Goal: Task Accomplishment & Management: Complete application form

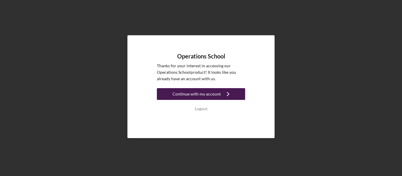
click at [215, 93] on div "Continue with my account" at bounding box center [196, 94] width 48 height 12
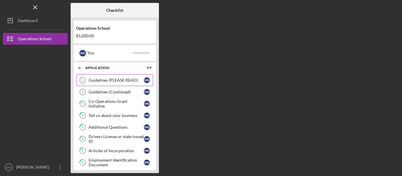
click at [114, 80] on div "Guidelines (PLEASE READ)" at bounding box center [115, 80] width 55 height 5
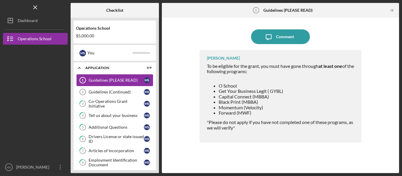
click at [113, 79] on div "Guidelines (PLEASE READ)" at bounding box center [115, 80] width 55 height 5
click at [90, 65] on div "Icon/Expander Application 0 / 9" at bounding box center [115, 68] width 82 height 12
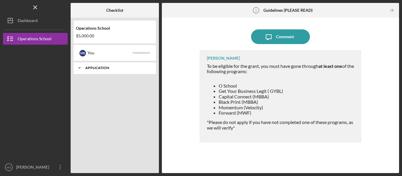
click at [90, 65] on div "Icon/Expander Application 0 / 9" at bounding box center [115, 68] width 82 height 12
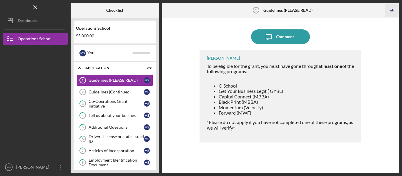
click at [391, 12] on icon "Icon/Table Pagination Arrow" at bounding box center [391, 10] width 13 height 13
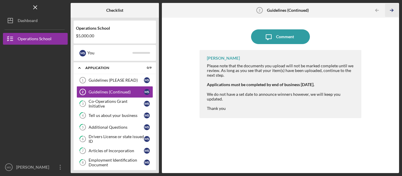
click at [391, 12] on polyline "button" at bounding box center [391, 10] width 1 height 3
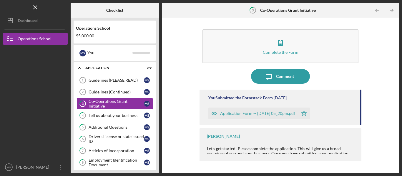
click at [389, 9] on icon "Icon/Table Pagination Arrow" at bounding box center [391, 10] width 13 height 13
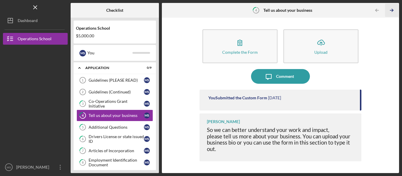
click at [389, 9] on icon "Icon/Table Pagination Arrow" at bounding box center [391, 10] width 13 height 13
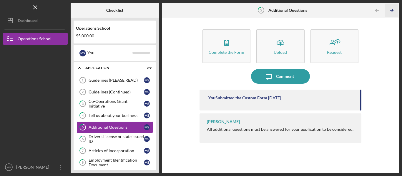
click at [389, 9] on icon "Icon/Table Pagination Arrow" at bounding box center [391, 10] width 13 height 13
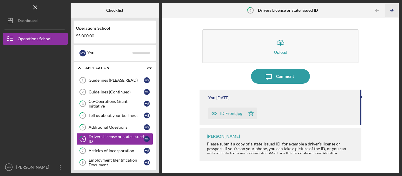
click at [393, 12] on icon "Icon/Table Pagination Arrow" at bounding box center [391, 10] width 13 height 13
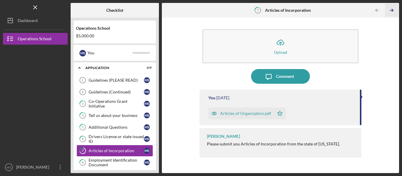
click at [393, 13] on icon "Icon/Table Pagination Arrow" at bounding box center [391, 10] width 13 height 13
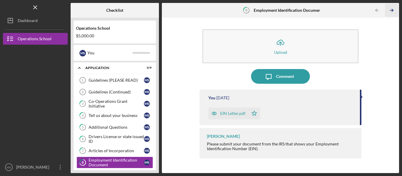
click at [393, 13] on icon "Icon/Table Pagination Arrow" at bounding box center [391, 10] width 13 height 13
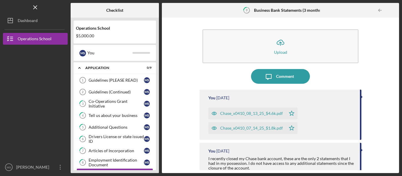
click at [393, 13] on div at bounding box center [393, 10] width 12 height 12
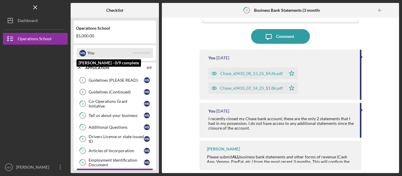
click at [134, 50] on div "M S You" at bounding box center [114, 53] width 76 height 10
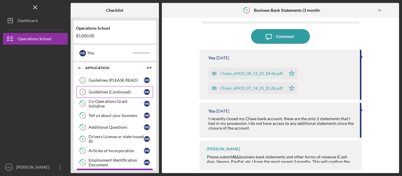
click at [83, 85] on icon "Guidelines (Continued) 2" at bounding box center [82, 92] width 15 height 15
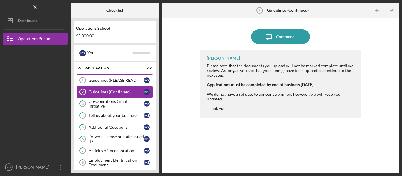
click at [84, 77] on icon "Guidelines (PLEASE READ) 1" at bounding box center [82, 80] width 15 height 15
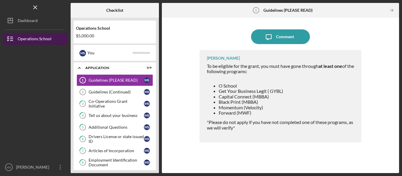
click at [52, 41] on button "Operations School" at bounding box center [35, 39] width 65 height 12
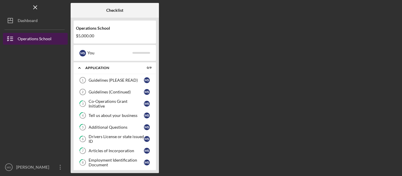
click at [52, 41] on button "Operations School" at bounding box center [35, 39] width 65 height 12
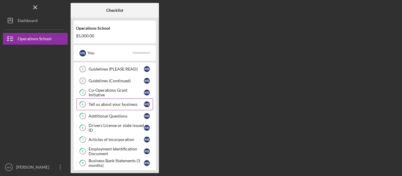
scroll to position [16, 0]
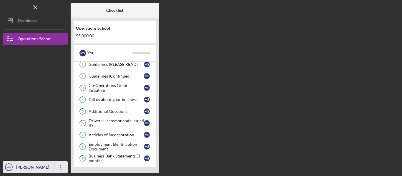
click at [60, 169] on icon "Icon/Overflow" at bounding box center [60, 167] width 15 height 15
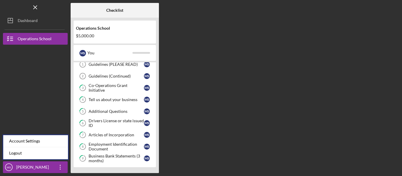
click at [49, 101] on div at bounding box center [35, 74] width 65 height 59
